Goal: Information Seeking & Learning: Understand process/instructions

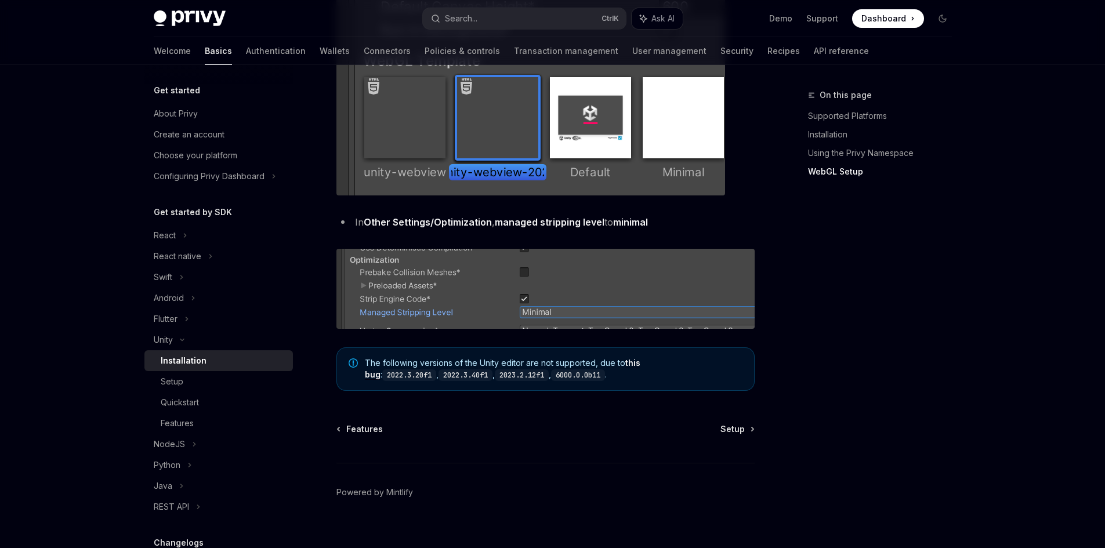
scroll to position [1412, 0]
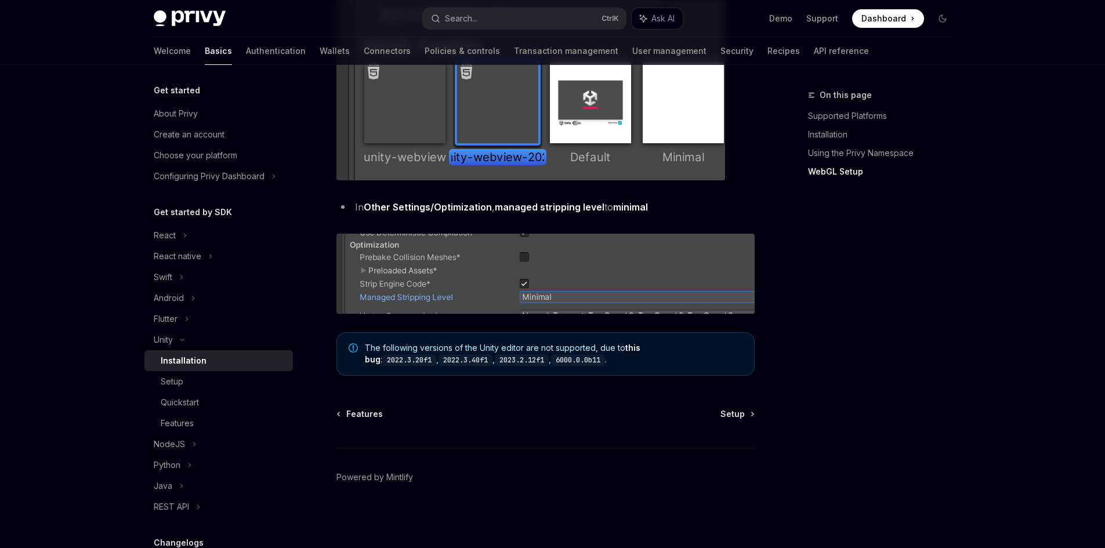
click at [900, 419] on div "On this page Supported Platforms Installation Using the Privy Namespace WebGL S…" at bounding box center [873, 318] width 176 height 460
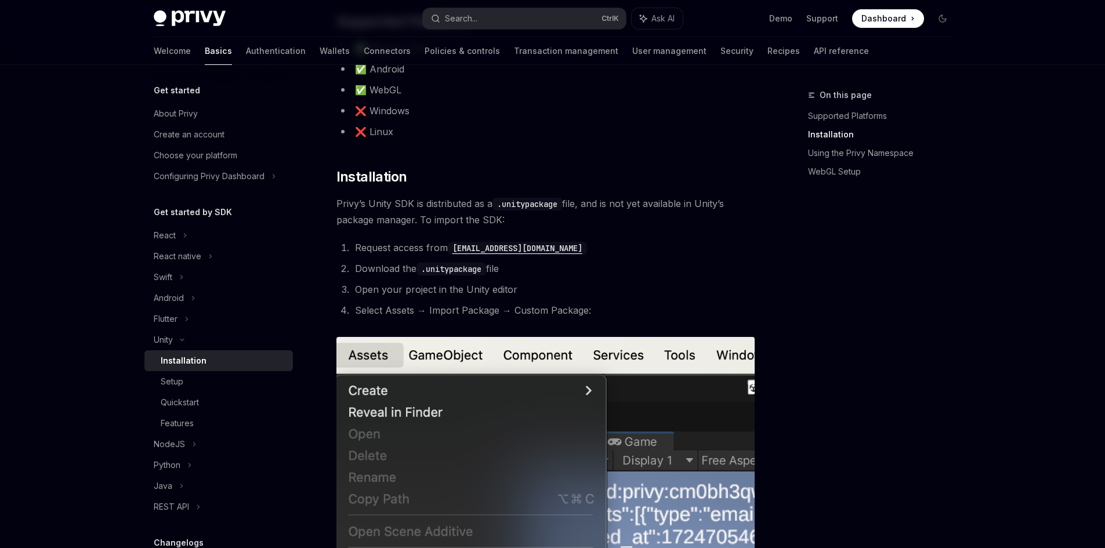
scroll to position [290, 0]
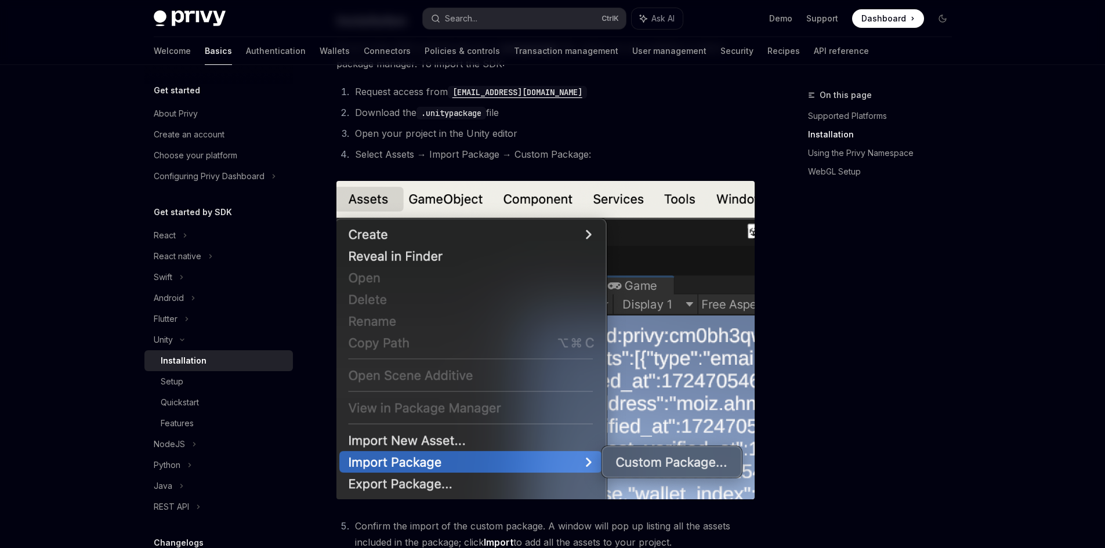
click at [909, 325] on div "On this page Supported Platforms Installation Using the Privy Namespace WebGL S…" at bounding box center [873, 318] width 176 height 460
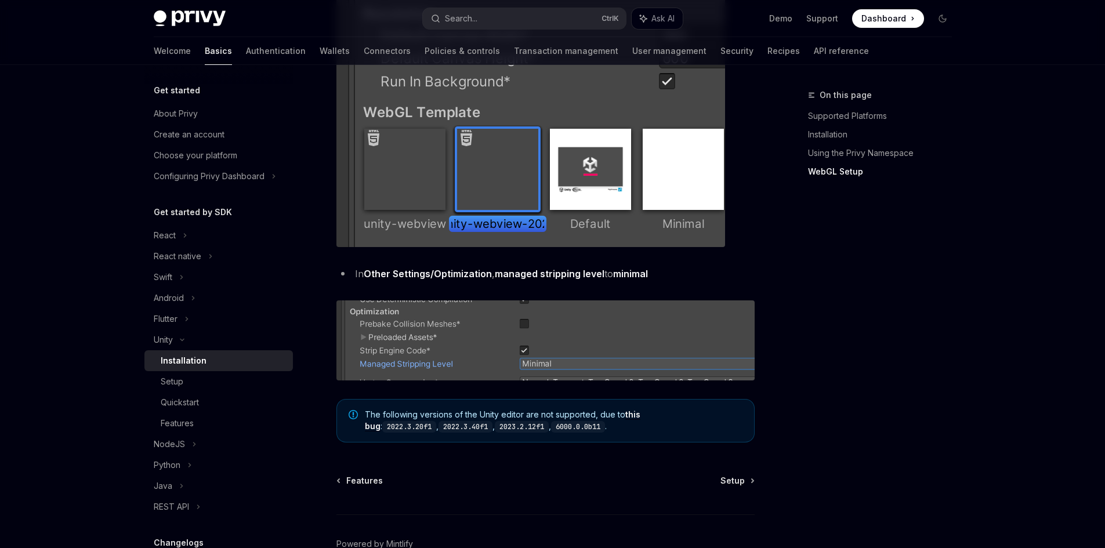
scroll to position [1412, 0]
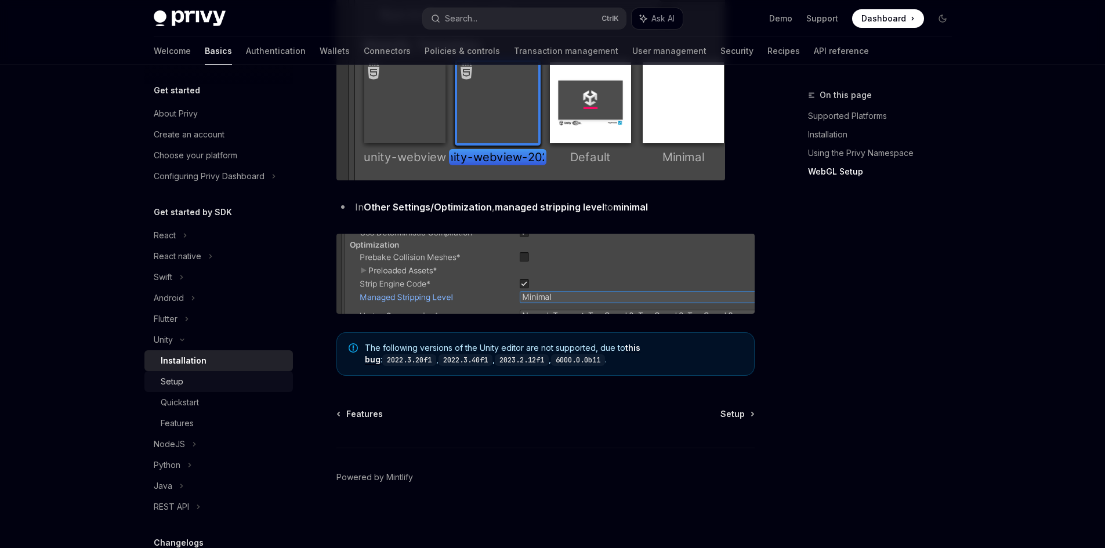
click at [226, 388] on div "Setup" at bounding box center [223, 382] width 125 height 14
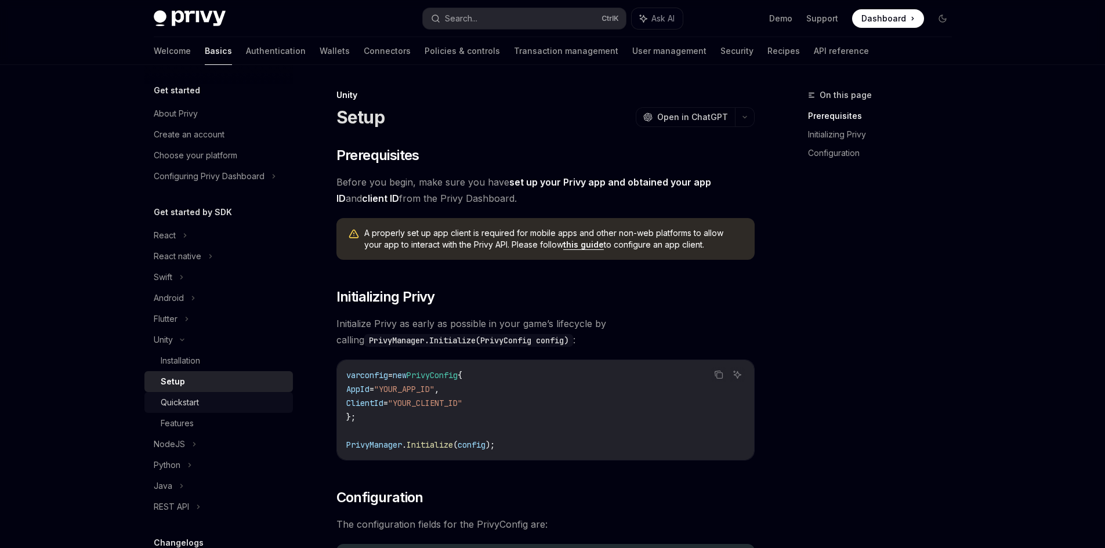
click at [222, 407] on div "Quickstart" at bounding box center [223, 403] width 125 height 14
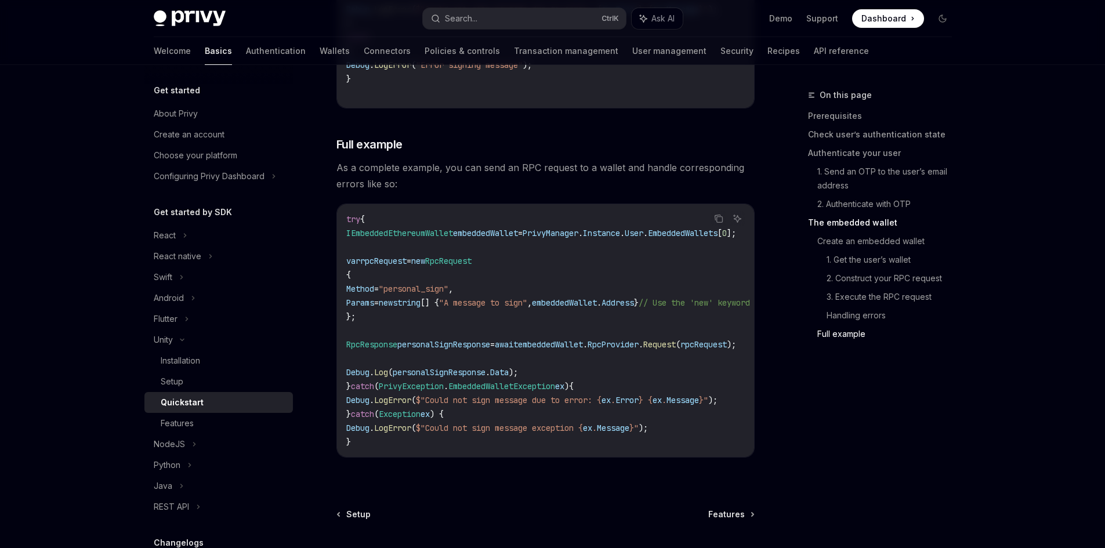
scroll to position [3407, 0]
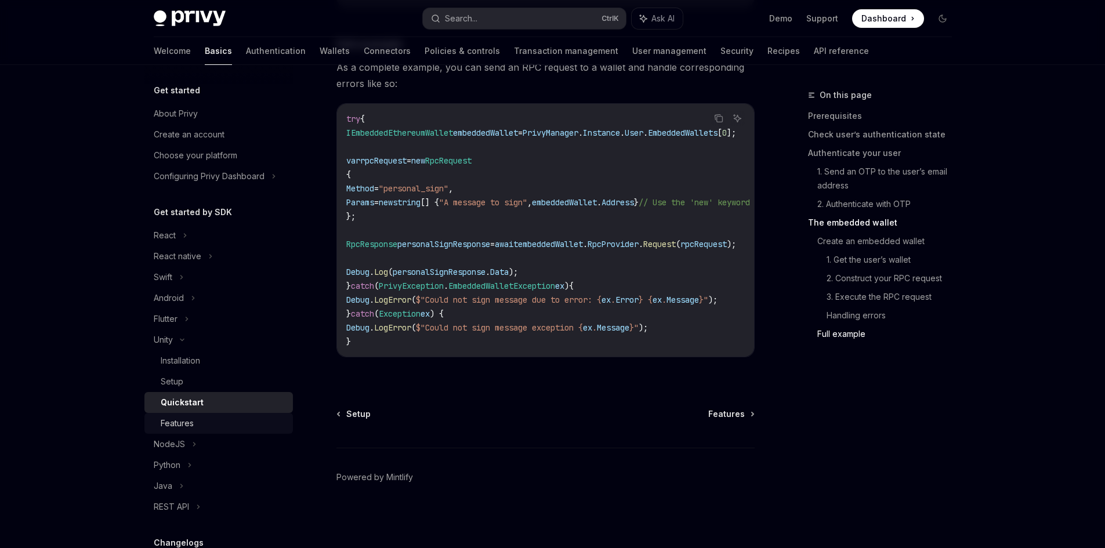
click at [230, 425] on div "Features" at bounding box center [223, 423] width 125 height 14
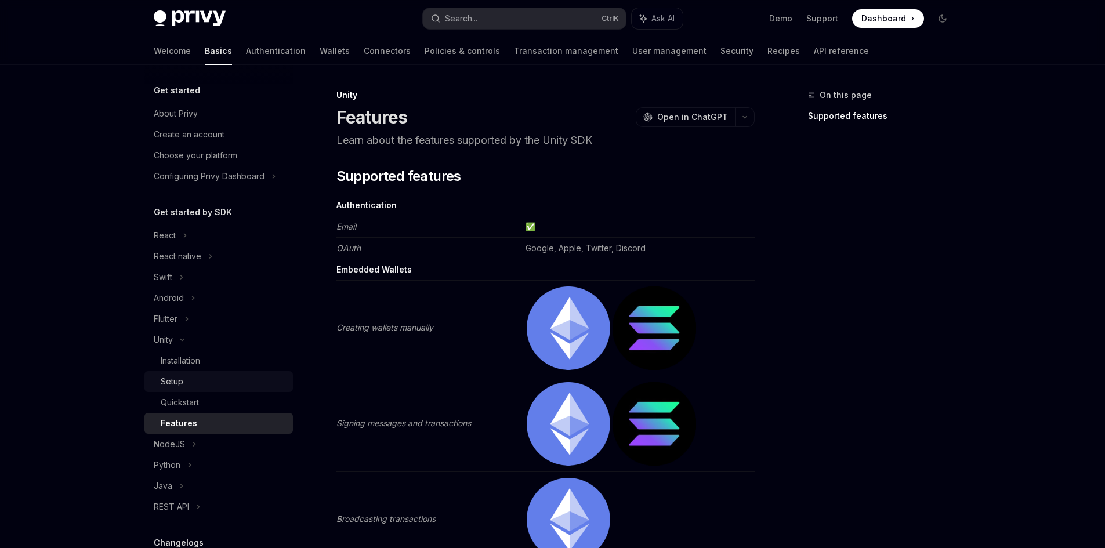
click at [193, 389] on link "Setup" at bounding box center [218, 381] width 148 height 21
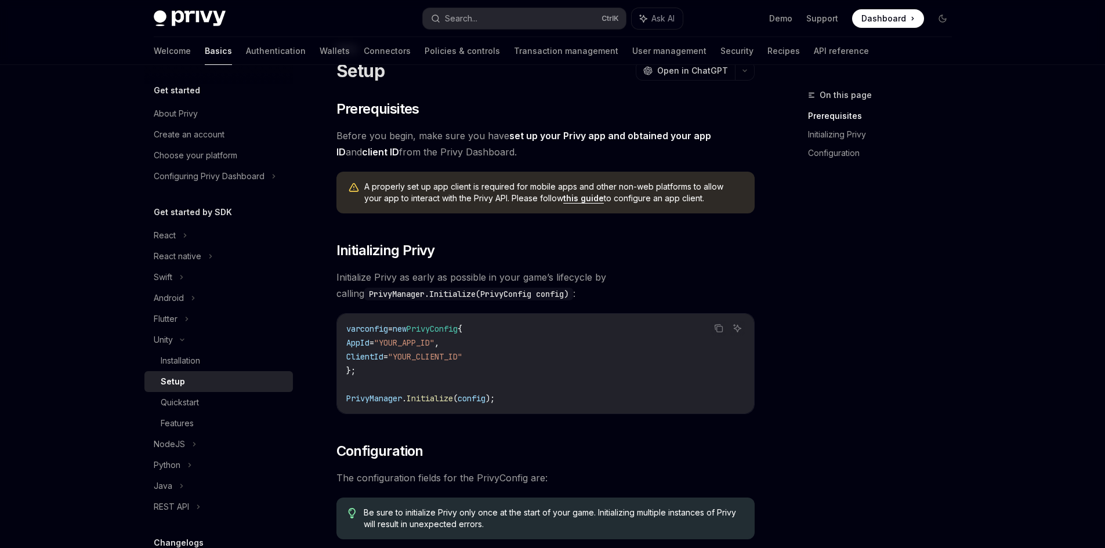
scroll to position [116, 0]
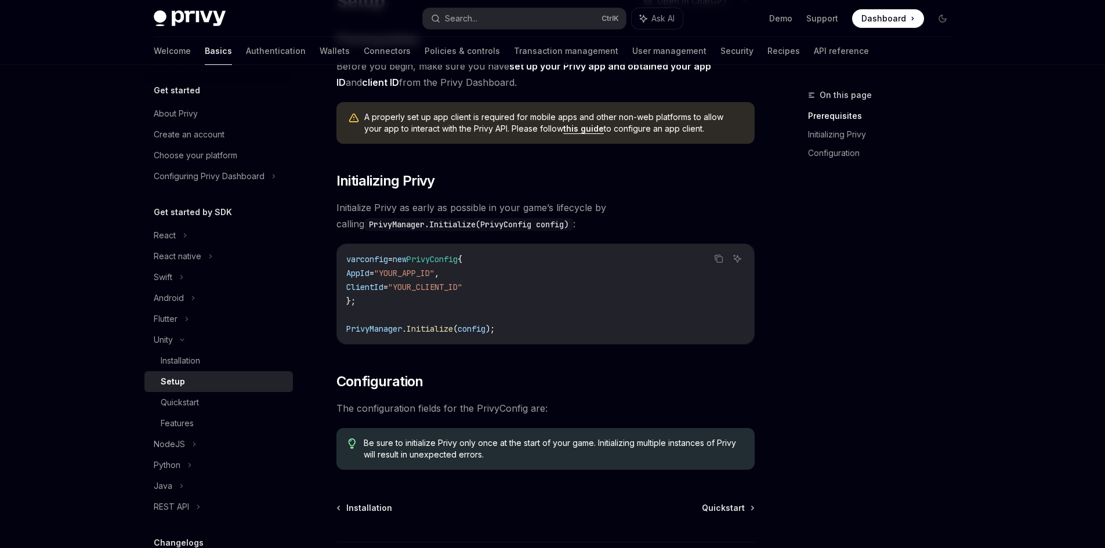
click at [81, 193] on div "Privy Docs home page Search... Ctrl K Ask AI Demo Support Dashboard Dashboard S…" at bounding box center [552, 263] width 1105 height 758
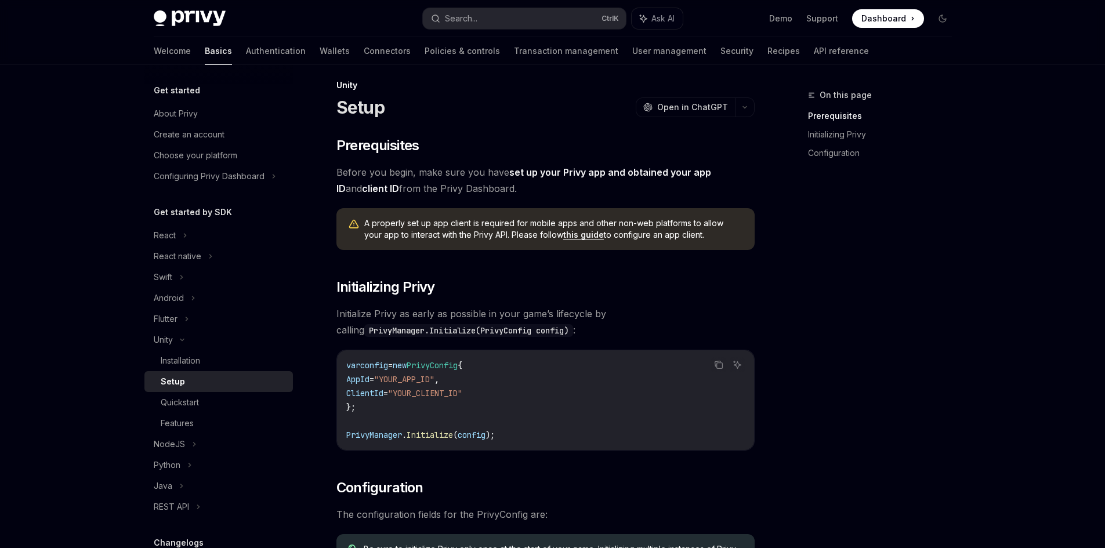
scroll to position [0, 0]
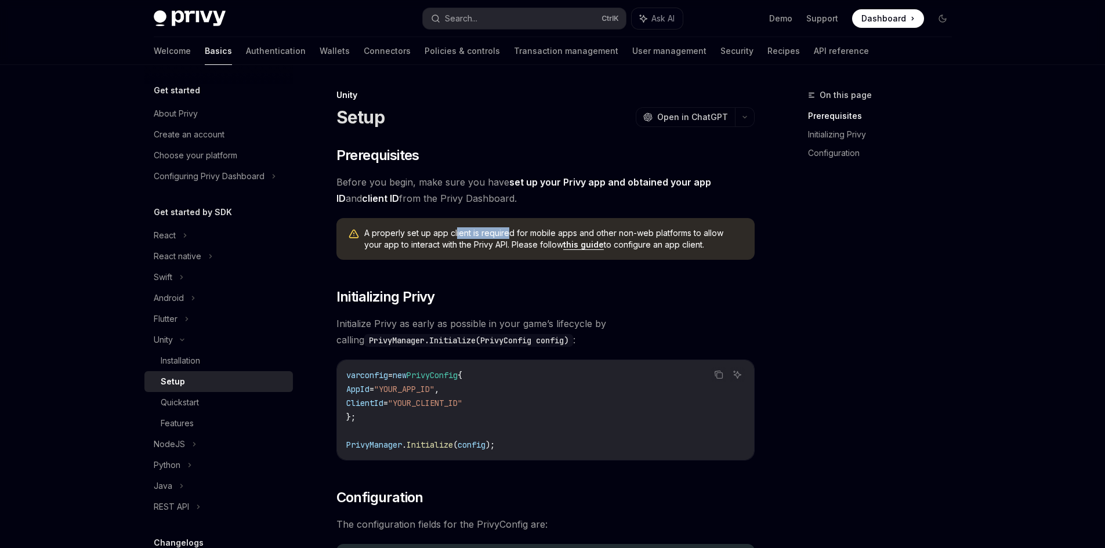
drag, startPoint x: 456, startPoint y: 236, endPoint x: 552, endPoint y: 237, distance: 95.1
click at [523, 237] on span "A properly set up app client is required for mobile apps and other non-web plat…" at bounding box center [553, 238] width 379 height 23
click at [561, 235] on span "A properly set up app client is required for mobile apps and other non-web plat…" at bounding box center [553, 238] width 379 height 23
drag, startPoint x: 603, startPoint y: 231, endPoint x: 646, endPoint y: 231, distance: 42.3
click at [627, 231] on span "A properly set up app client is required for mobile apps and other non-web plat…" at bounding box center [553, 238] width 379 height 23
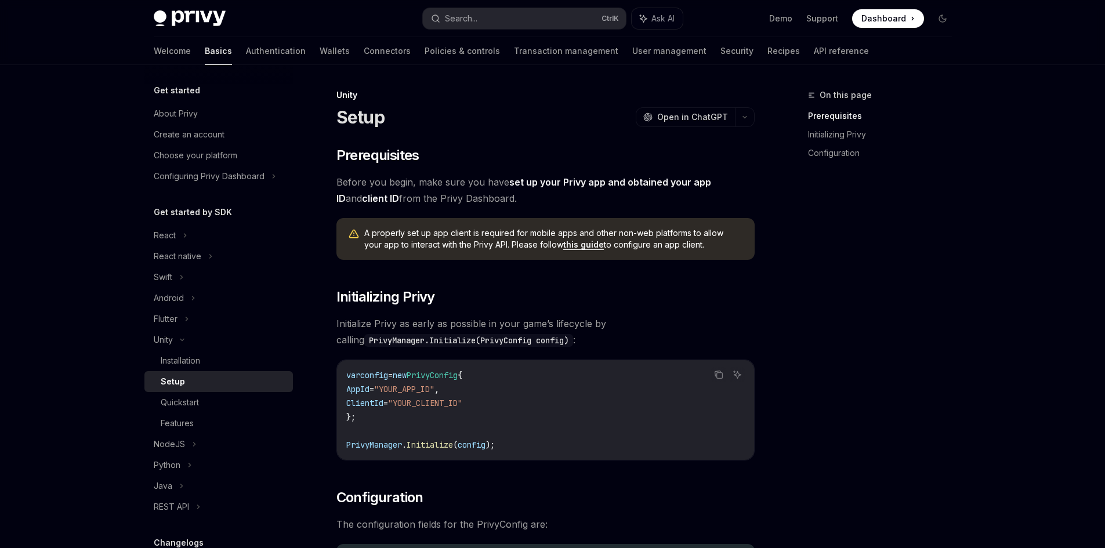
click at [648, 231] on span "A properly set up app client is required for mobile apps and other non-web plat…" at bounding box center [553, 238] width 379 height 23
click at [671, 231] on span "A properly set up app client is required for mobile apps and other non-web plat…" at bounding box center [553, 238] width 379 height 23
click at [469, 245] on span "A properly set up app client is required for mobile apps and other non-web plat…" at bounding box center [553, 238] width 379 height 23
click at [484, 244] on span "A properly set up app client is required for mobile apps and other non-web plat…" at bounding box center [553, 238] width 379 height 23
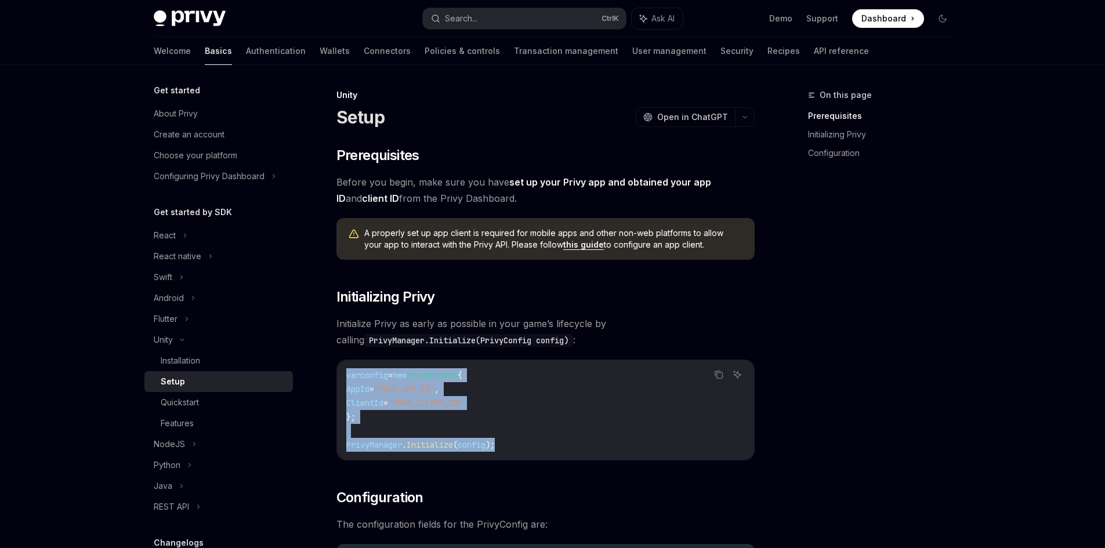
drag, startPoint x: 520, startPoint y: 448, endPoint x: 341, endPoint y: 376, distance: 192.6
click at [341, 376] on div "var config = new PrivyConfig { AppId = "YOUR_APP_ID" , ClientId = "YOUR_CLIENT_…" at bounding box center [545, 410] width 417 height 100
copy code "var config = new PrivyConfig { AppId = "YOUR_APP_ID" , ClientId = "YOUR_CLIENT_…"
click at [217, 365] on div "Installation" at bounding box center [223, 361] width 125 height 14
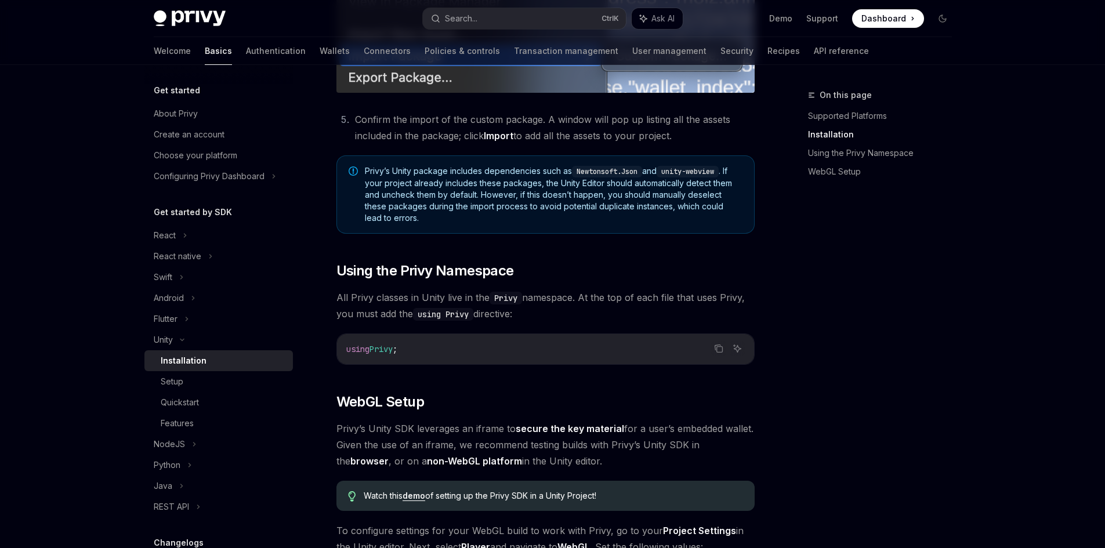
scroll to position [812, 0]
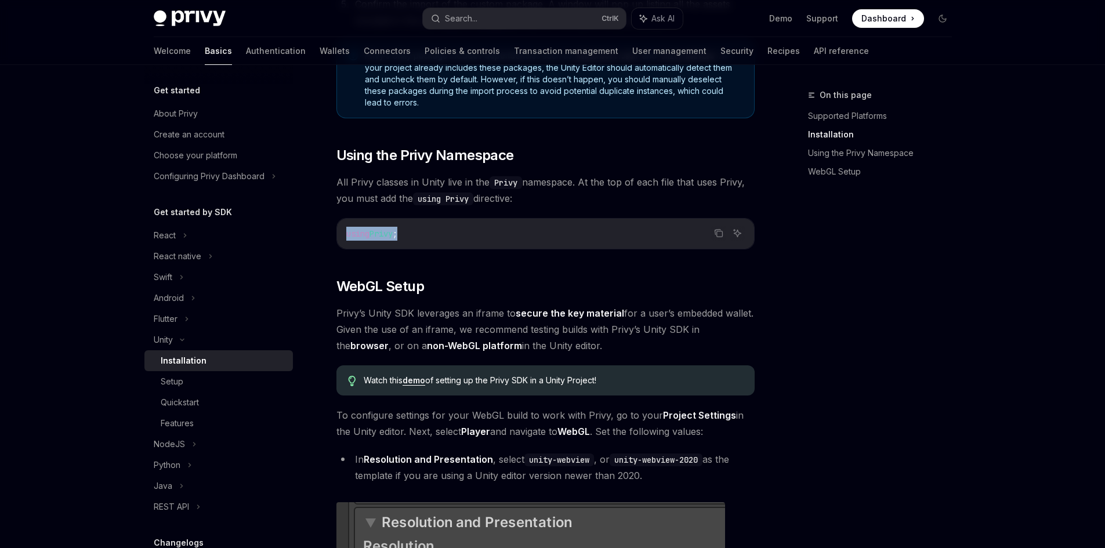
drag, startPoint x: 437, startPoint y: 237, endPoint x: 347, endPoint y: 233, distance: 89.4
click at [347, 233] on code "using Privy ;" at bounding box center [545, 234] width 398 height 14
copy span "using Privy ;"
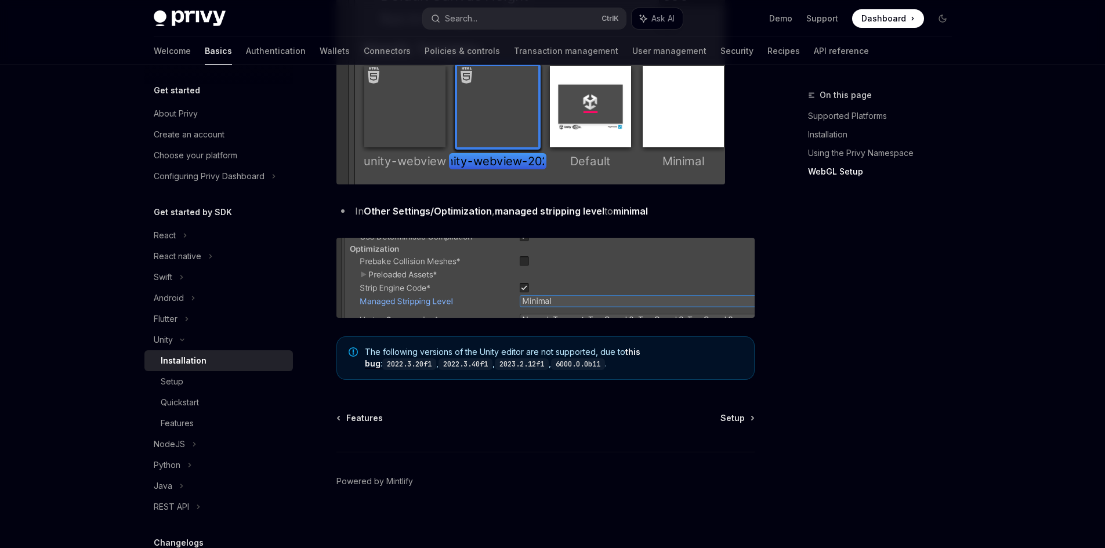
scroll to position [1412, 0]
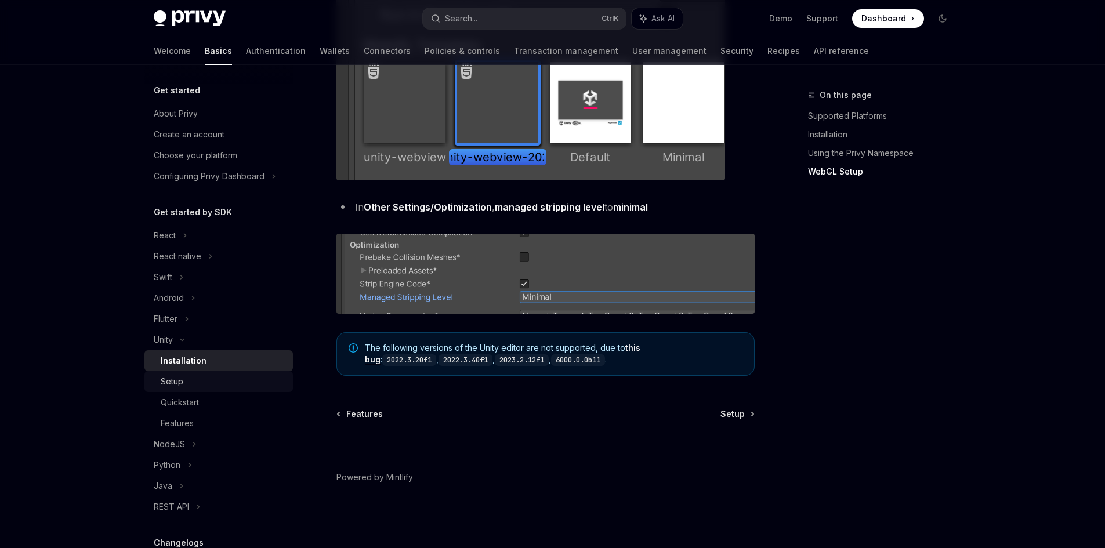
click at [208, 389] on link "Setup" at bounding box center [218, 381] width 148 height 21
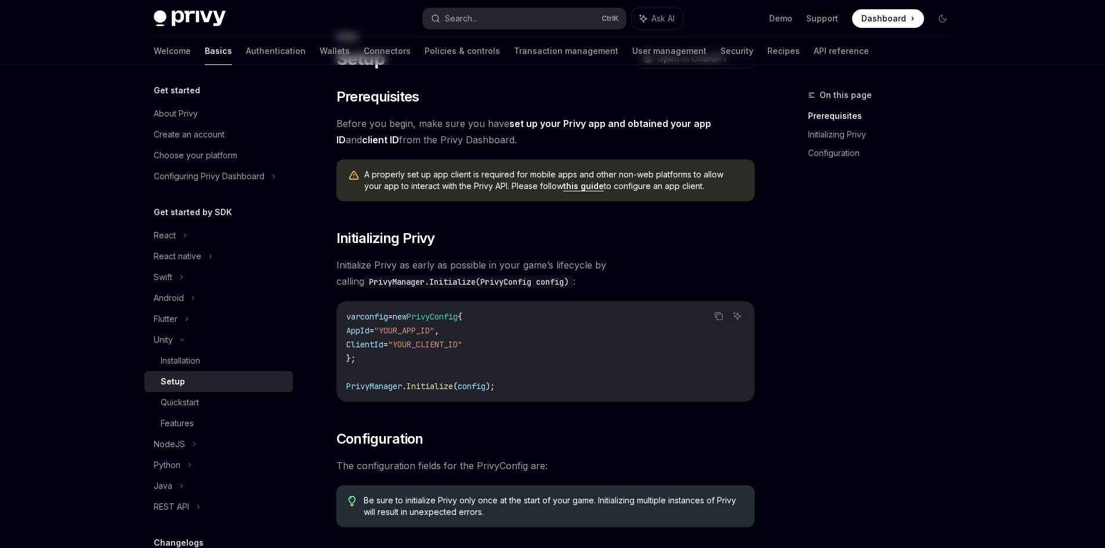
scroll to position [210, 0]
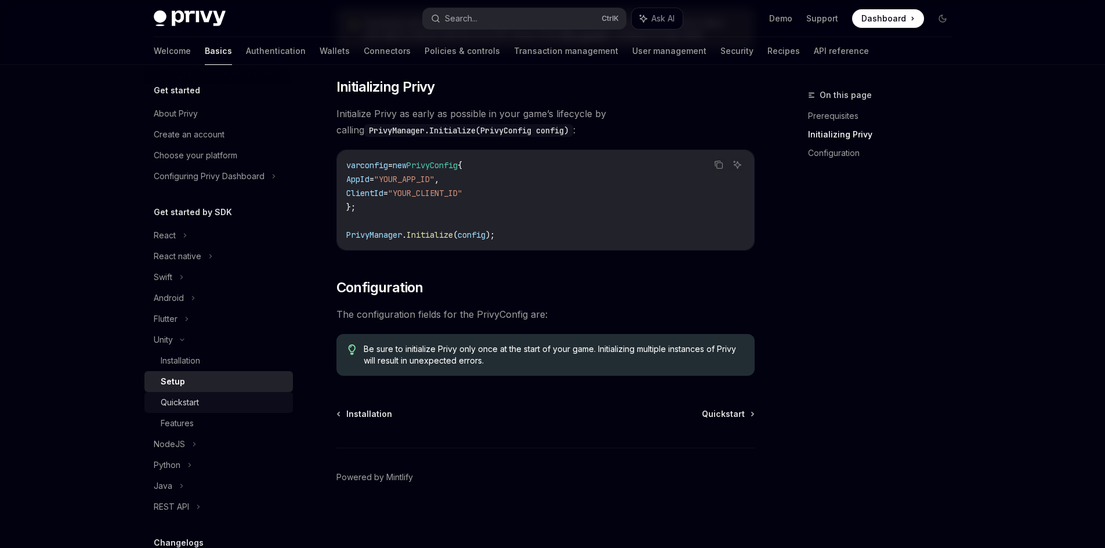
click at [241, 404] on div "Quickstart" at bounding box center [223, 403] width 125 height 14
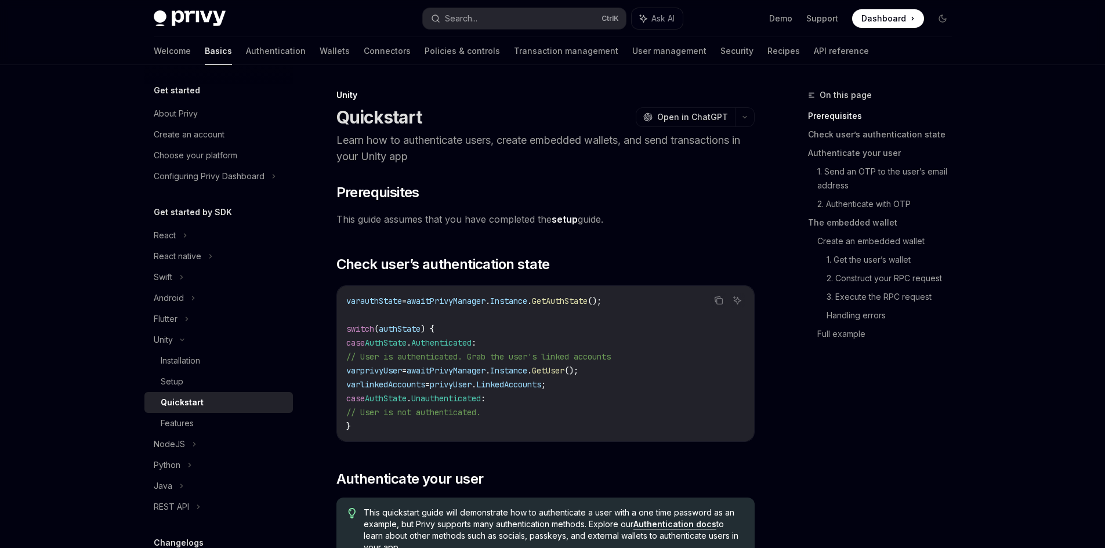
type textarea "*"
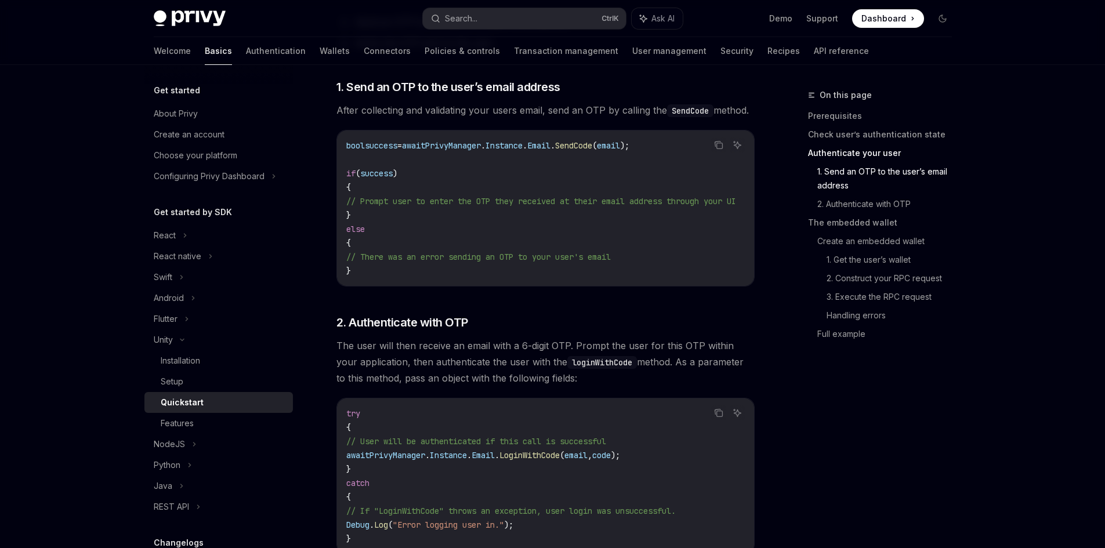
scroll to position [638, 0]
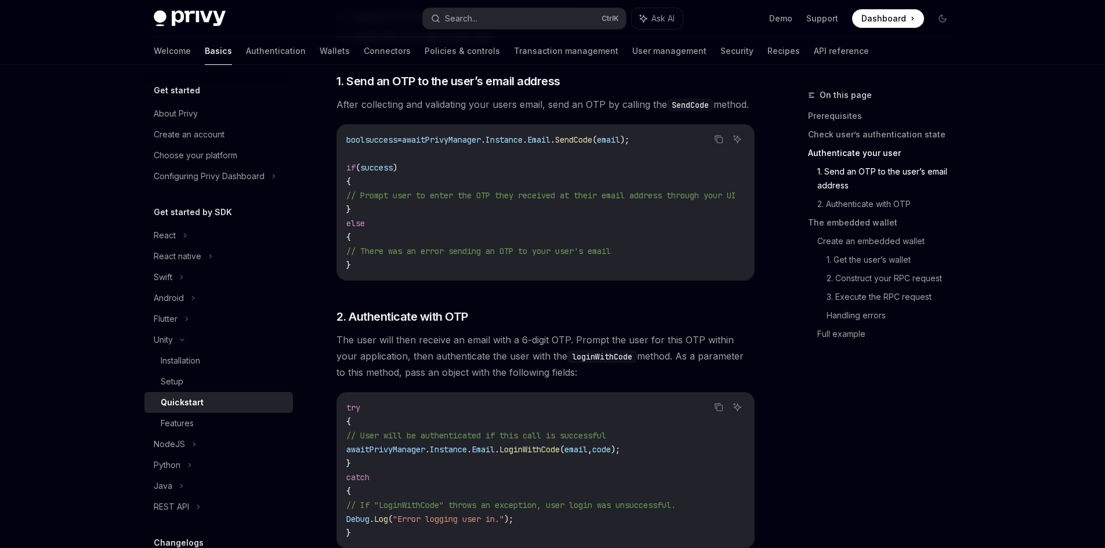
click at [563, 252] on span "// There was an error sending an OTP to your user's email" at bounding box center [478, 251] width 264 height 10
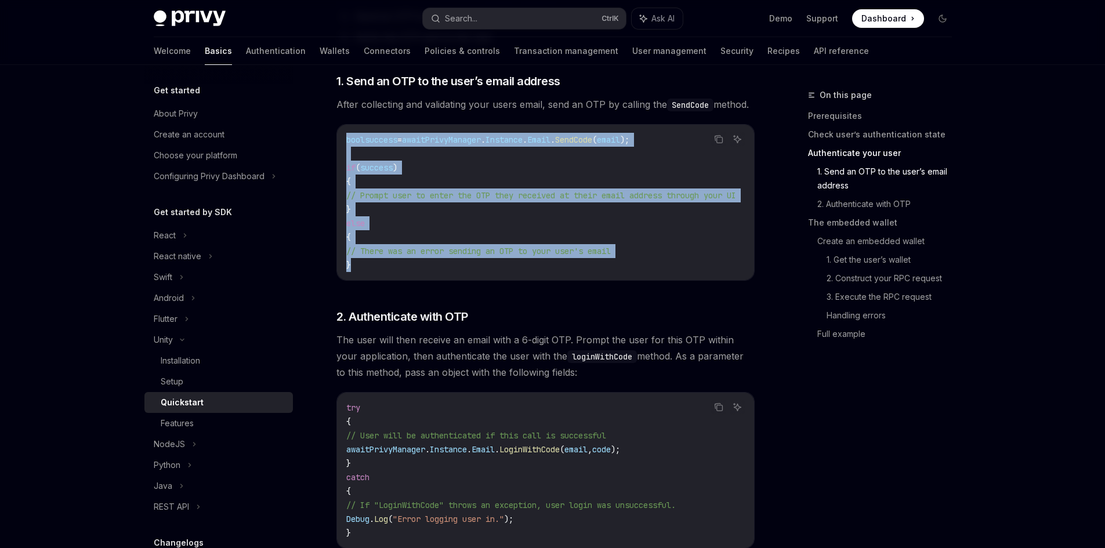
drag, startPoint x: 369, startPoint y: 263, endPoint x: 338, endPoint y: 126, distance: 139.9
copy code "bool success = await PrivyManager . Instance . Email . SendCode ( email ); if (…"
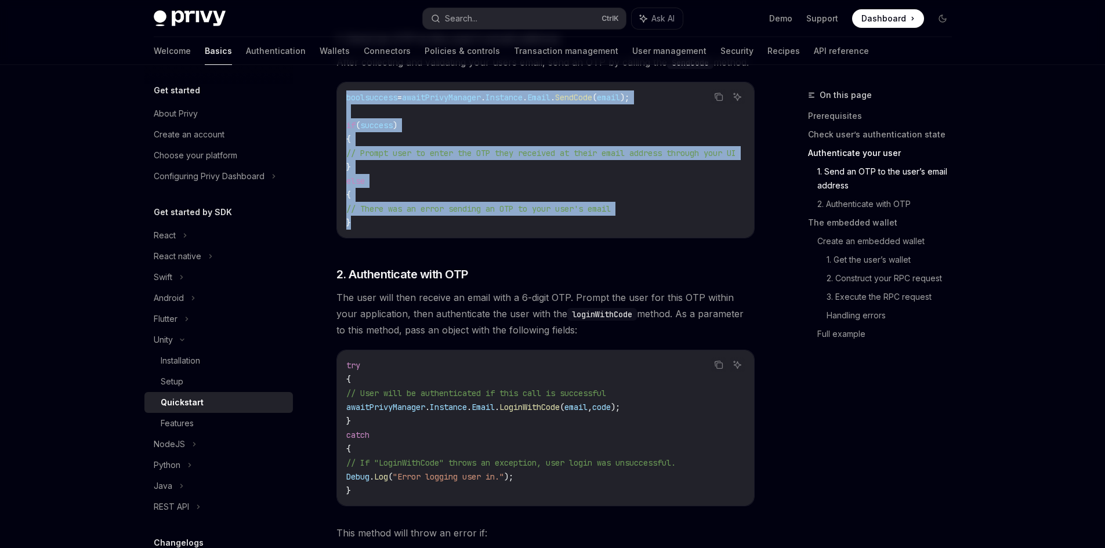
scroll to position [580, 0]
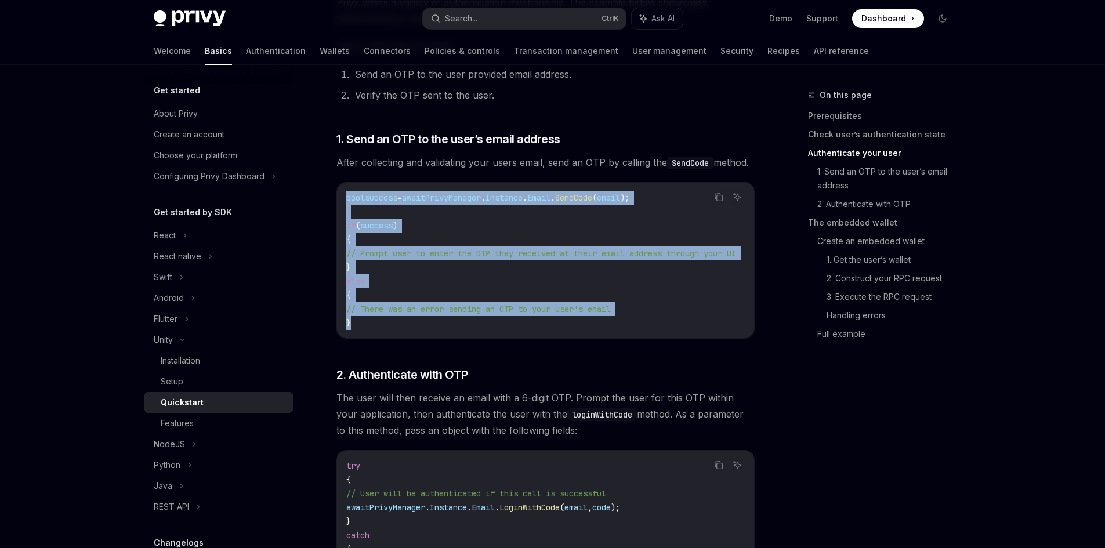
copy code "bool success = await PrivyManager . Instance . Email . SendCode ( email ); if (…"
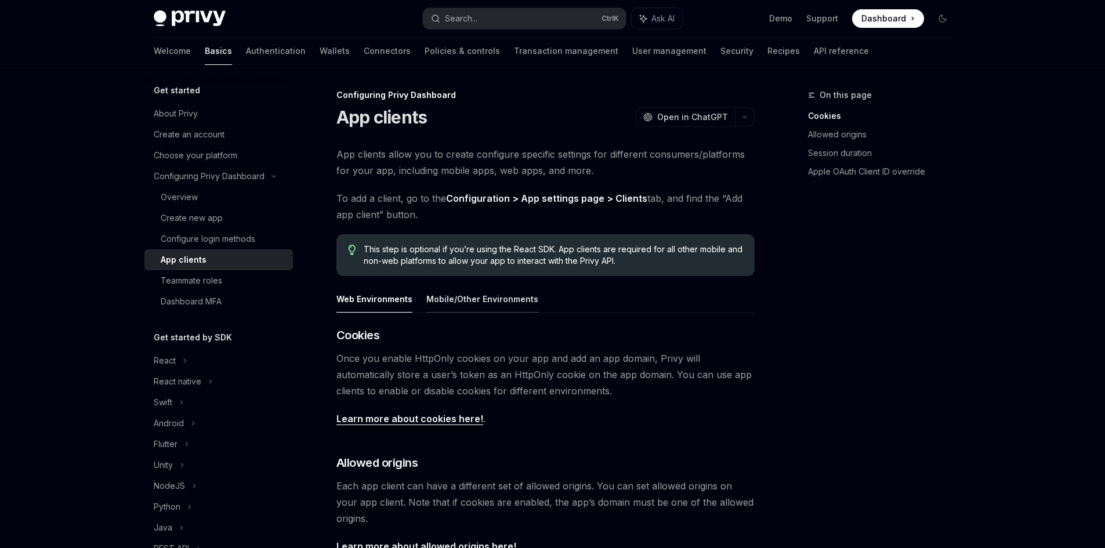
click at [492, 299] on button "Mobile/Other Environments" at bounding box center [482, 298] width 112 height 27
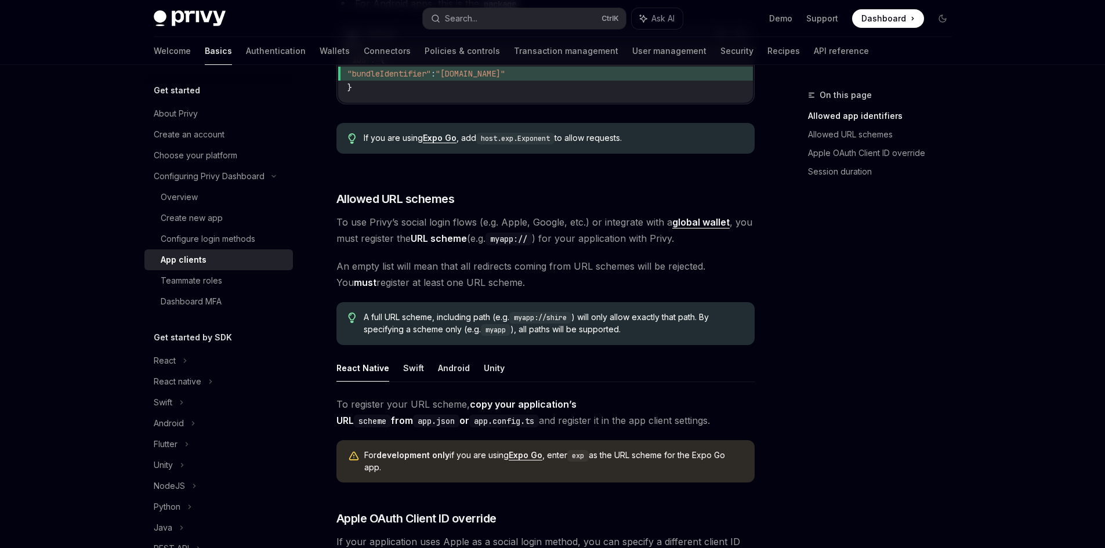
scroll to position [248, 0]
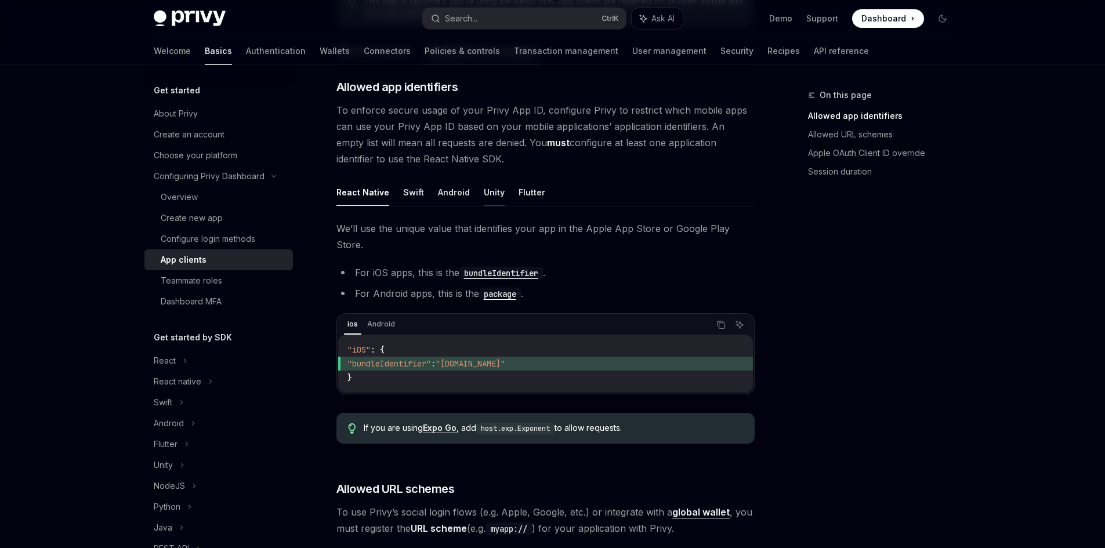
click at [490, 193] on button "Unity" at bounding box center [494, 192] width 21 height 27
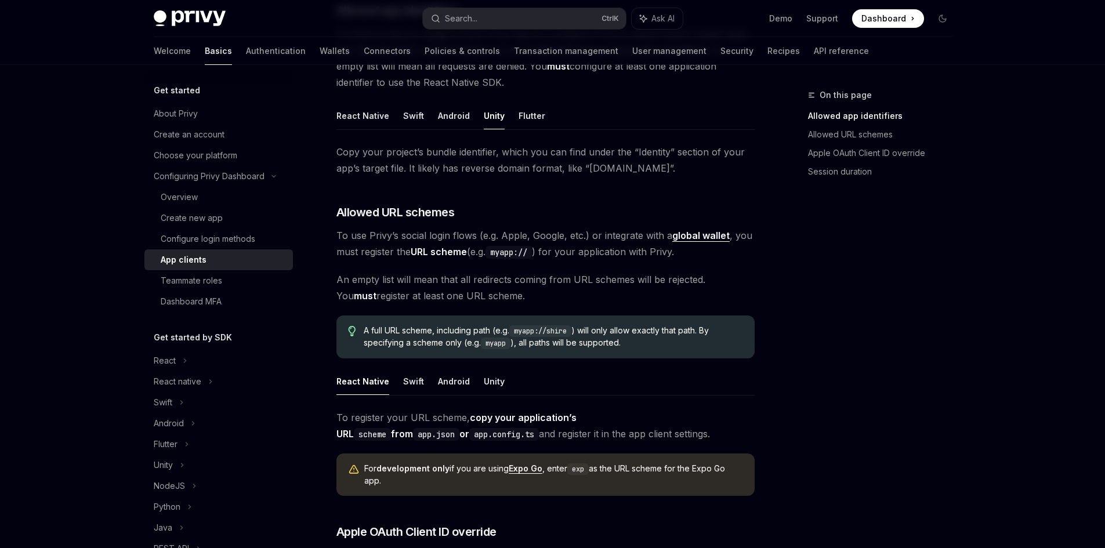
scroll to position [306, 0]
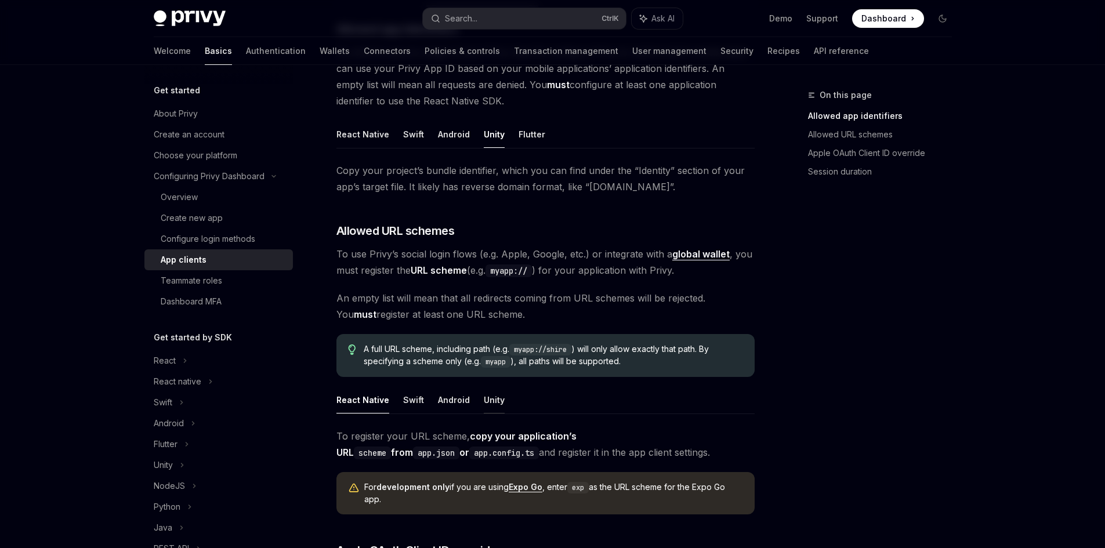
click at [494, 399] on button "Unity" at bounding box center [494, 399] width 21 height 27
type textarea "*"
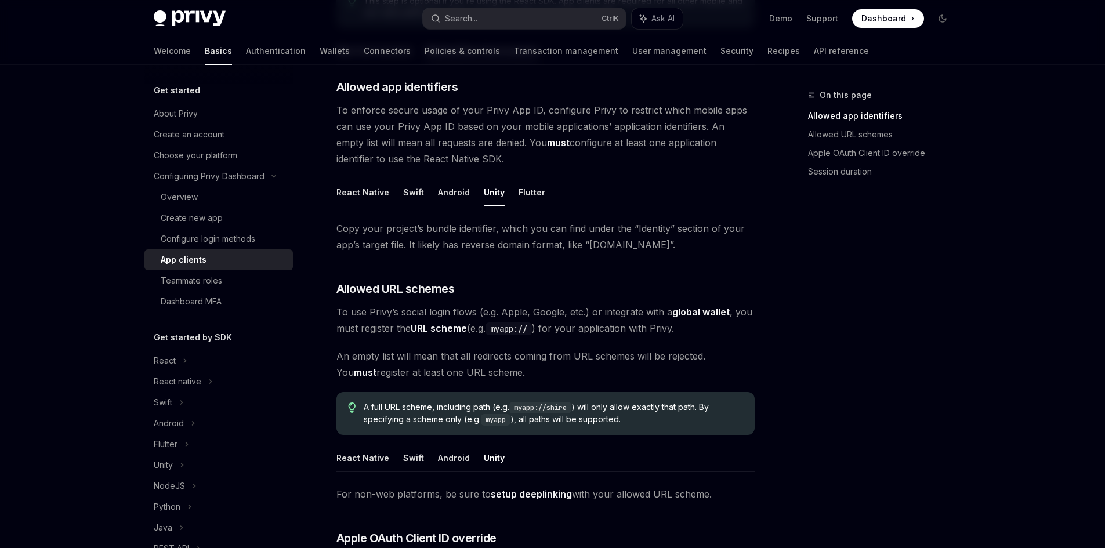
scroll to position [190, 0]
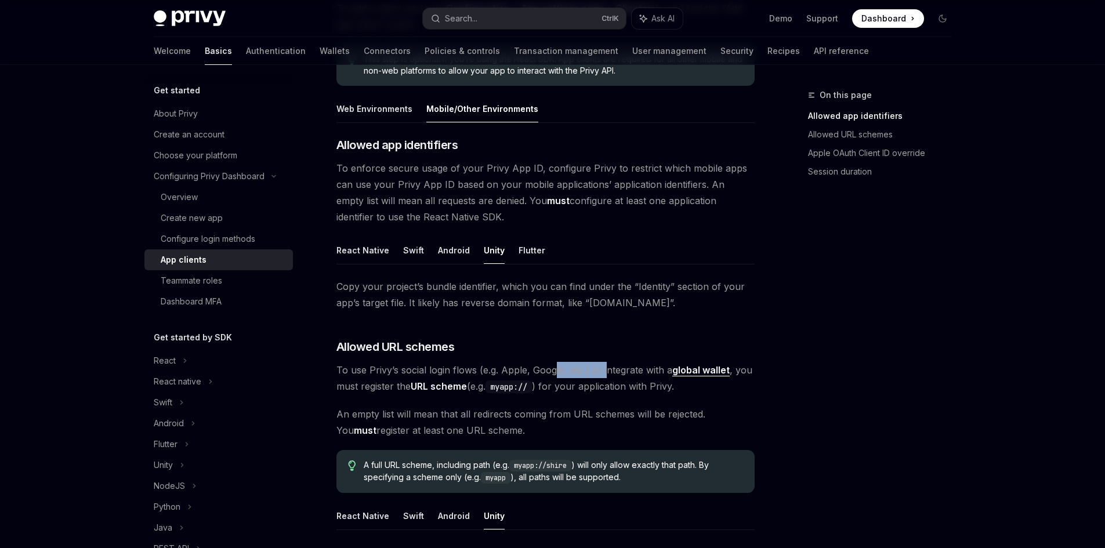
click at [610, 371] on span "To use Privy’s social login flows (e.g. Apple, Google, etc.) or integrate with …" at bounding box center [545, 378] width 418 height 32
click at [615, 371] on span "To use Privy’s social login flows (e.g. Apple, Google, etc.) or integrate with …" at bounding box center [545, 378] width 418 height 32
drag, startPoint x: 383, startPoint y: 412, endPoint x: 461, endPoint y: 412, distance: 77.7
click at [447, 412] on span "An empty list will mean that all redirects coming from URL schemes will be reje…" at bounding box center [545, 422] width 418 height 32
drag, startPoint x: 472, startPoint y: 412, endPoint x: 497, endPoint y: 412, distance: 24.4
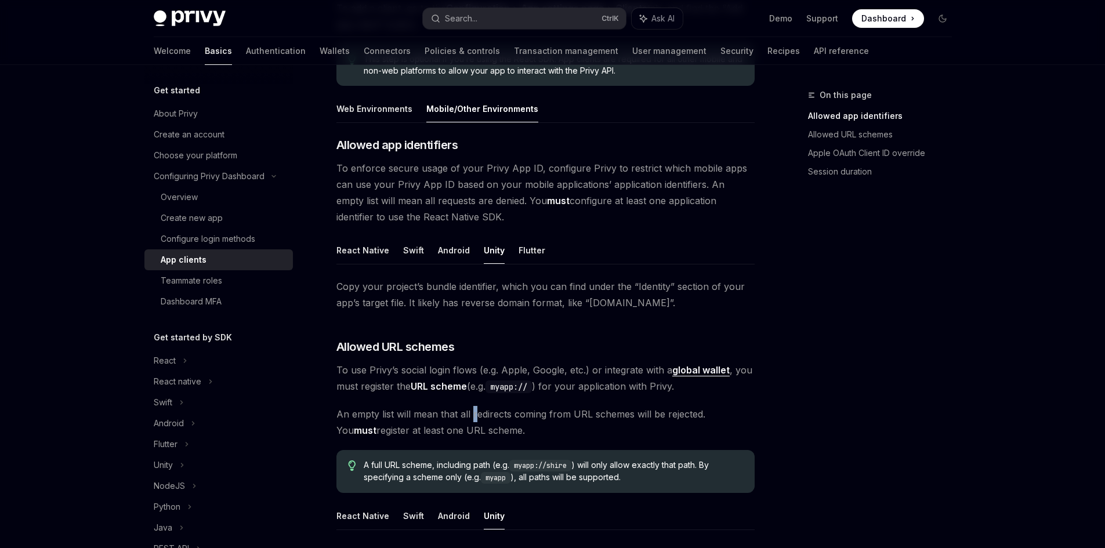
click at [484, 412] on span "An empty list will mean that all redirects coming from URL schemes will be reje…" at bounding box center [545, 422] width 418 height 32
drag, startPoint x: 527, startPoint y: 412, endPoint x: 561, endPoint y: 413, distance: 33.6
click at [556, 413] on span "An empty list will mean that all redirects coming from URL schemes will be reje…" at bounding box center [545, 422] width 418 height 32
click at [562, 413] on span "An empty list will mean that all redirects coming from URL schemes will be reje…" at bounding box center [545, 422] width 418 height 32
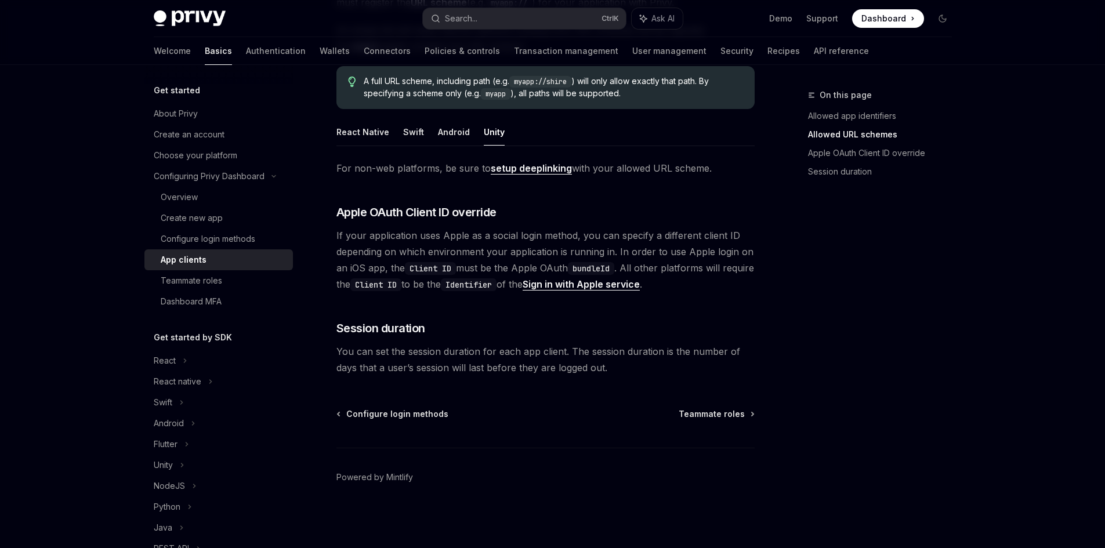
scroll to position [194, 0]
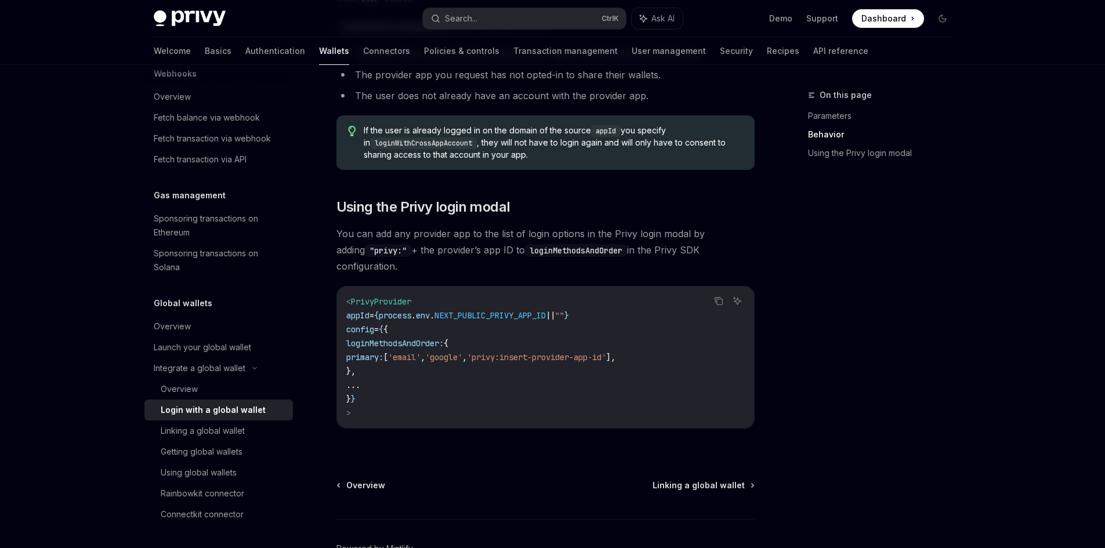
scroll to position [754, 0]
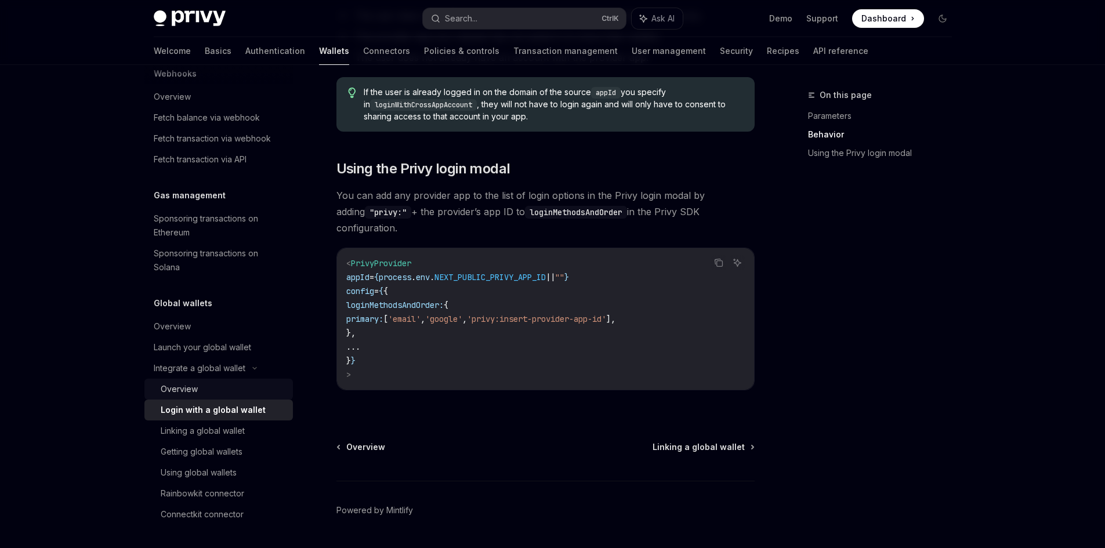
click at [268, 389] on div "Overview" at bounding box center [223, 389] width 125 height 14
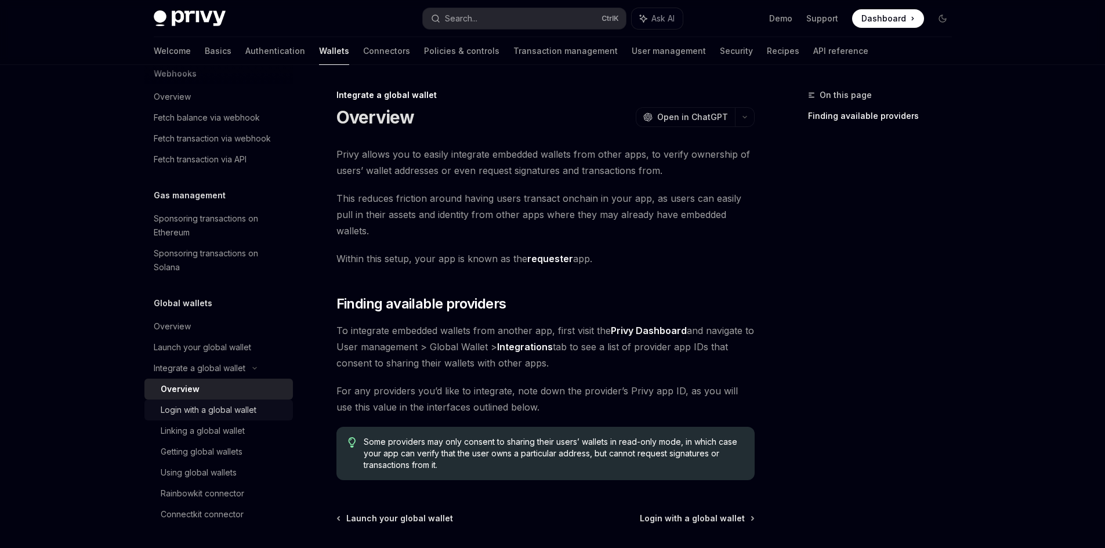
click at [233, 416] on div "Login with a global wallet" at bounding box center [209, 410] width 96 height 14
type textarea "*"
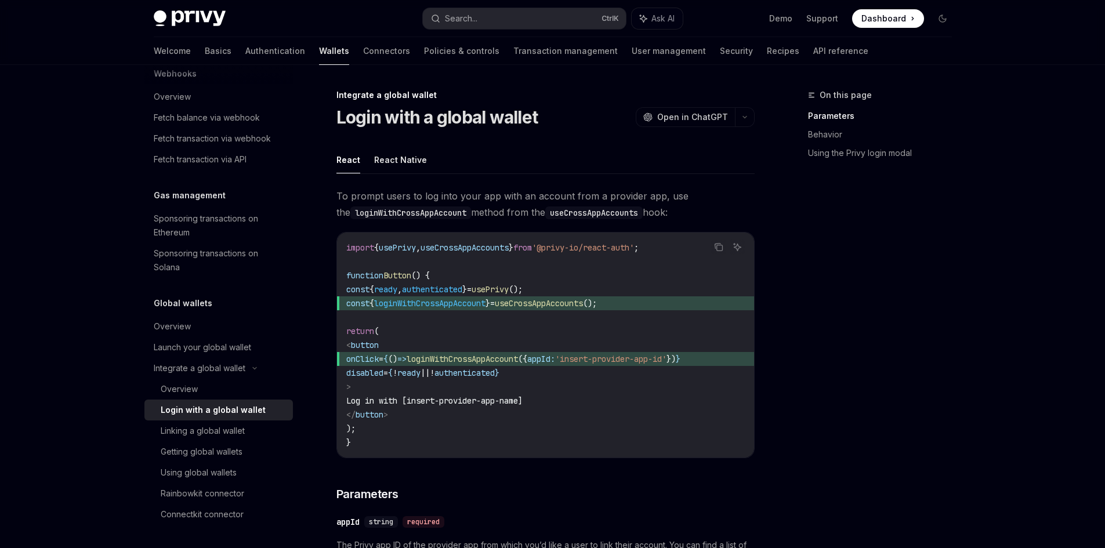
click at [479, 248] on span "useCrossAppAccounts" at bounding box center [465, 247] width 88 height 10
click at [593, 249] on span "'@privy-io/react-auth'" at bounding box center [583, 247] width 102 height 10
